Goal: Find specific page/section

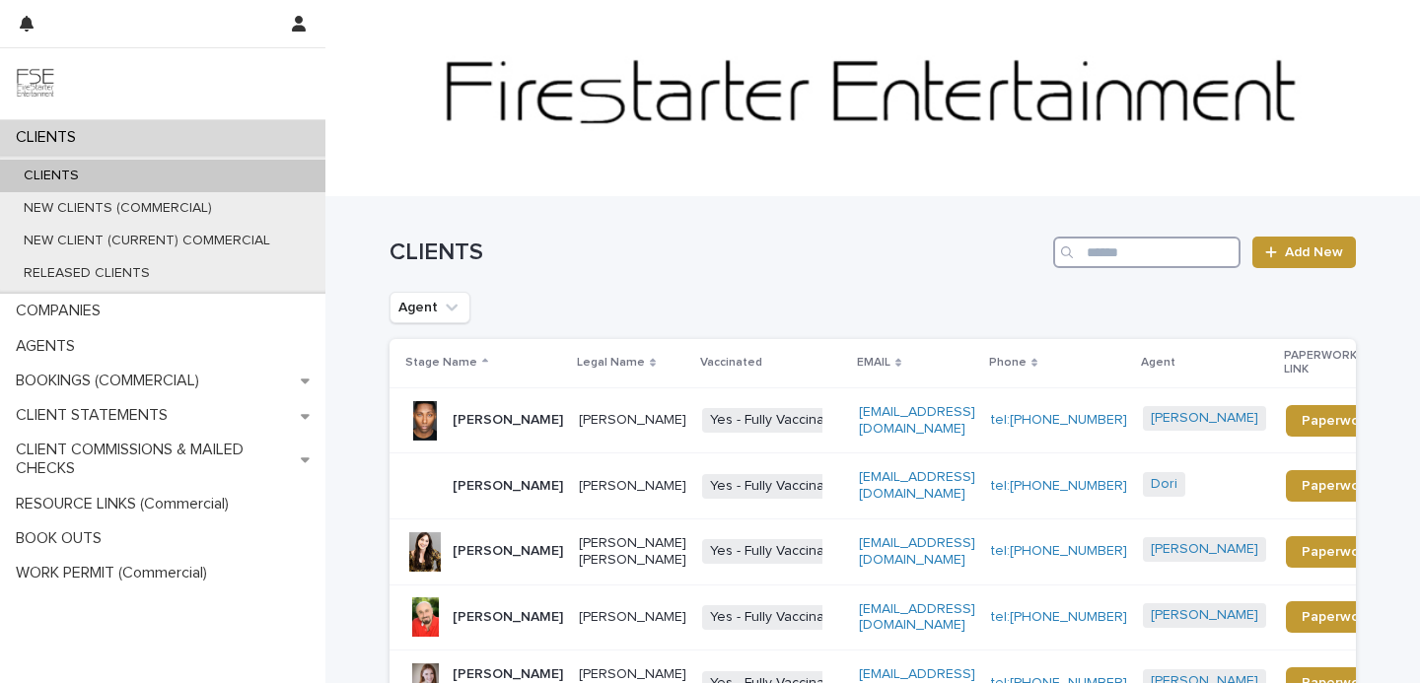
click at [1107, 248] on input "Search" at bounding box center [1146, 253] width 187 height 32
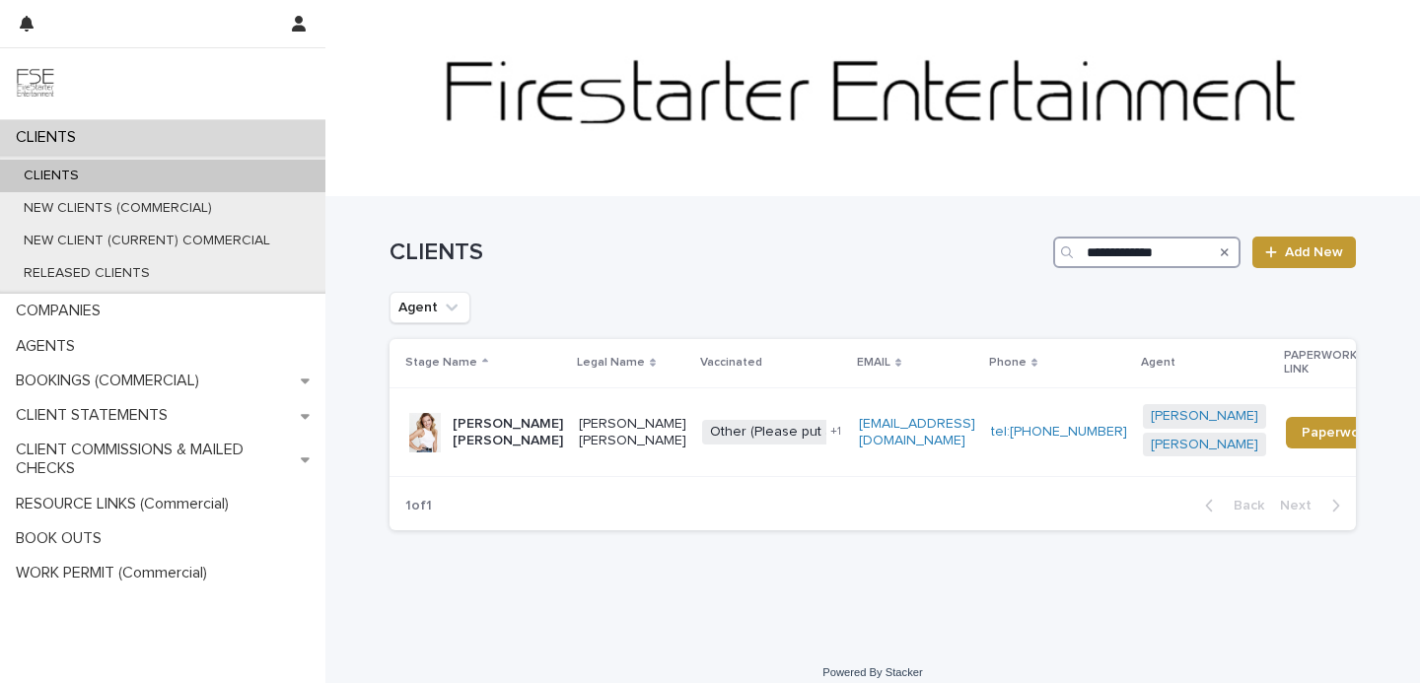
type input "**********"
